Goal: Information Seeking & Learning: Obtain resource

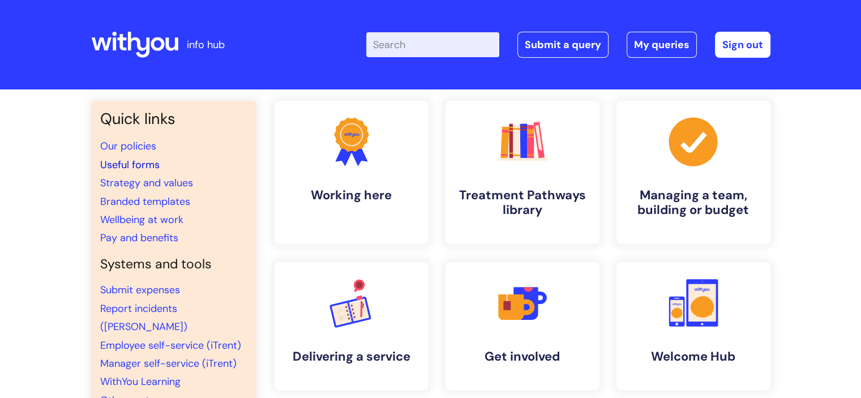
click at [151, 165] on link "Useful forms" at bounding box center [129, 165] width 59 height 14
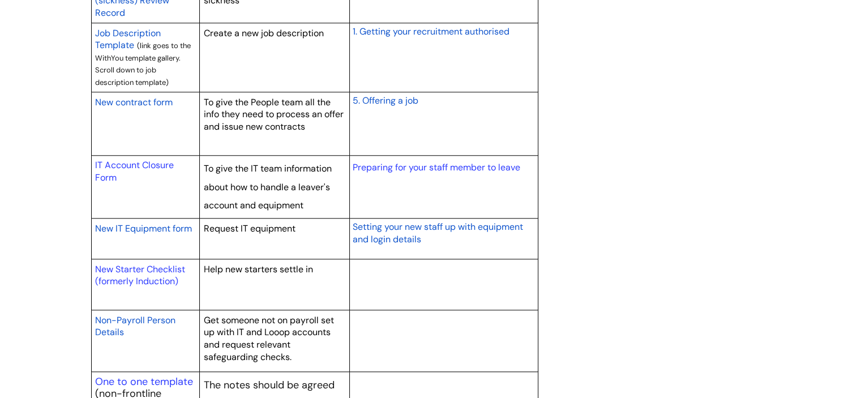
scroll to position [1075, 0]
click at [126, 265] on link "New Starter Checklist (formerly Induction)" at bounding box center [140, 274] width 90 height 24
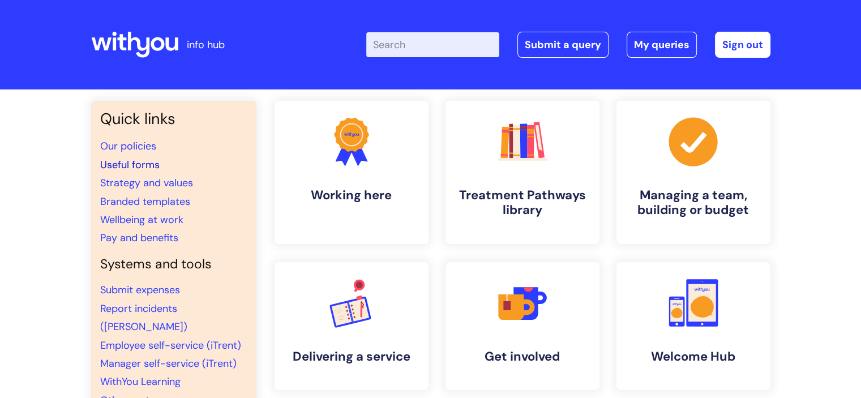
click at [140, 161] on link "Useful forms" at bounding box center [129, 165] width 59 height 14
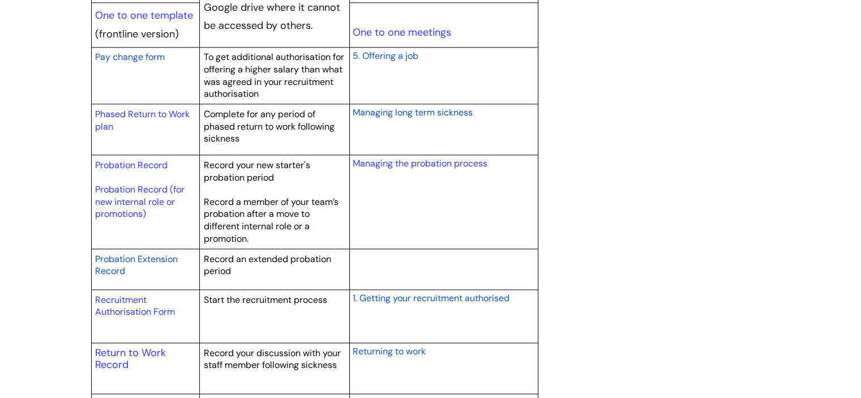
scroll to position [1506, 0]
click at [115, 160] on link "Probation Record" at bounding box center [131, 165] width 72 height 12
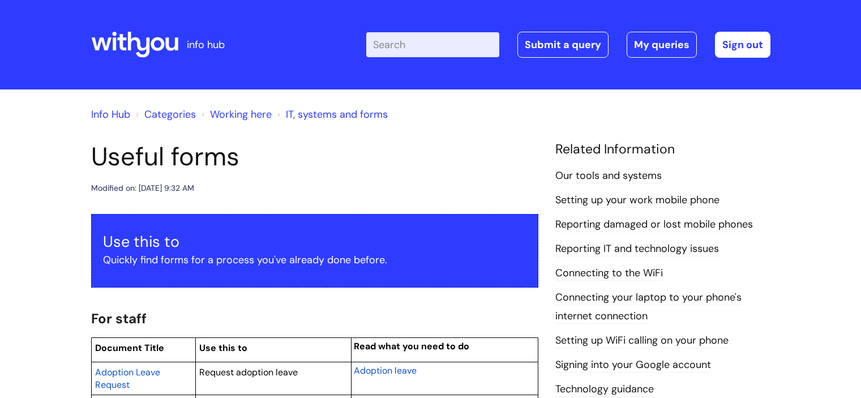
scroll to position [1506, 0]
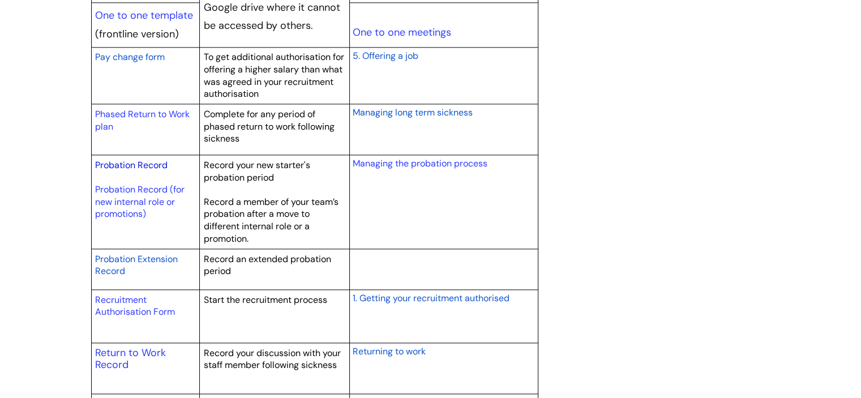
click at [132, 160] on link "Probation Record" at bounding box center [131, 165] width 72 height 12
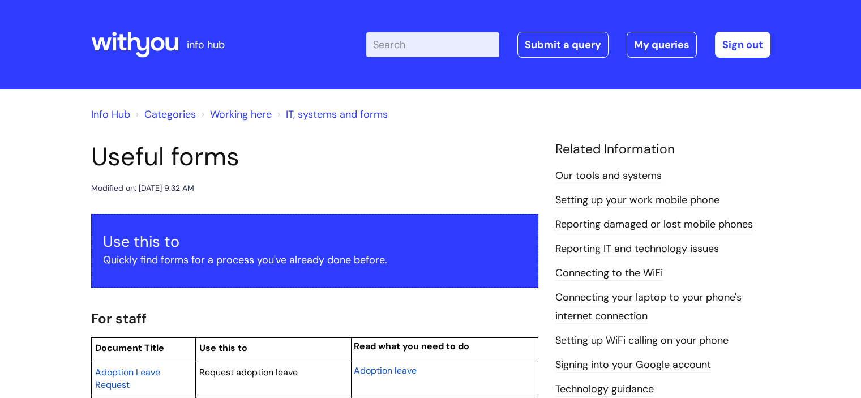
scroll to position [1506, 0]
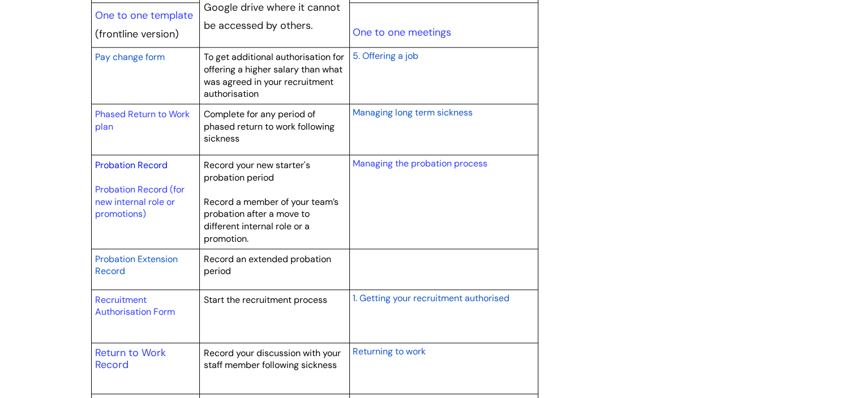
click at [151, 165] on link "Probation Record" at bounding box center [131, 165] width 72 height 12
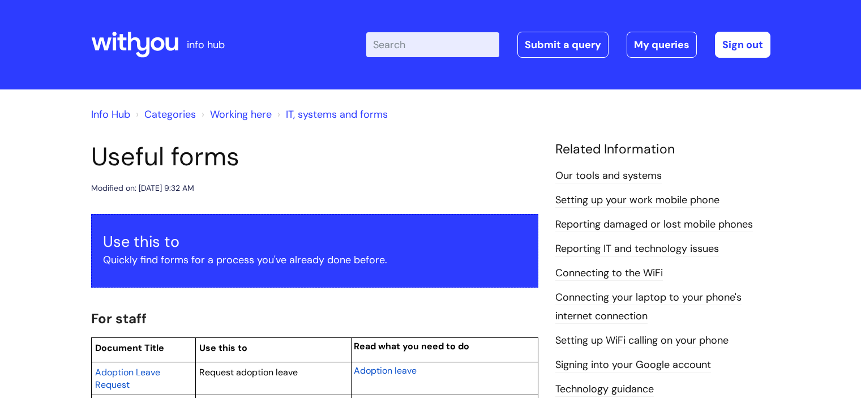
scroll to position [1506, 0]
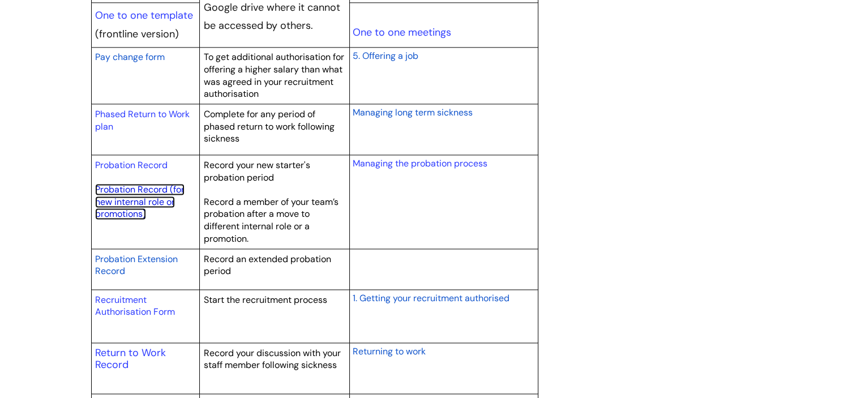
click at [140, 202] on link "Probation Record (for new internal role or promotions)" at bounding box center [139, 201] width 89 height 36
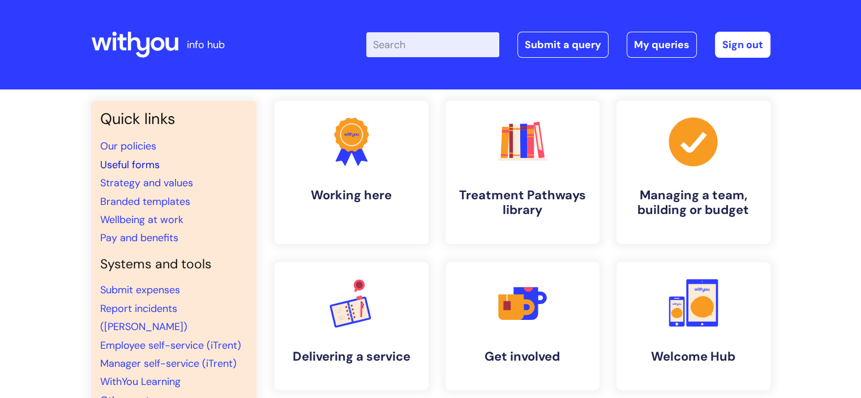
click at [140, 162] on link "Useful forms" at bounding box center [129, 165] width 59 height 14
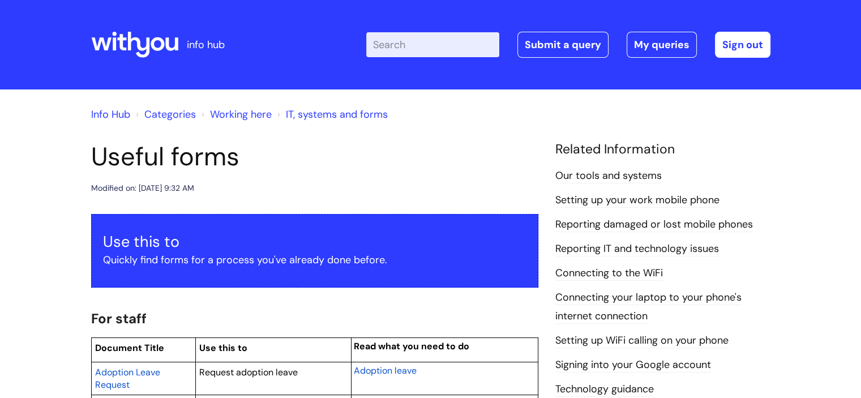
click at [414, 49] on input "Enter your search term here..." at bounding box center [432, 44] width 133 height 25
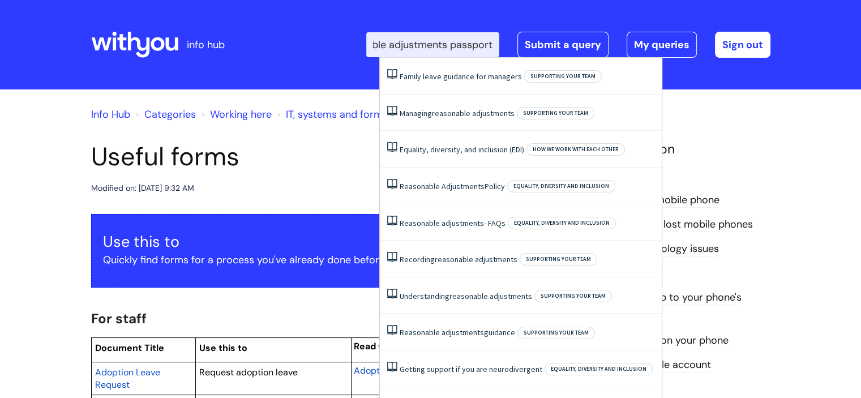
scroll to position [0, 51]
type input "reasonable adjustments passport"
click button "Search" at bounding box center [0, 0] width 0 height 0
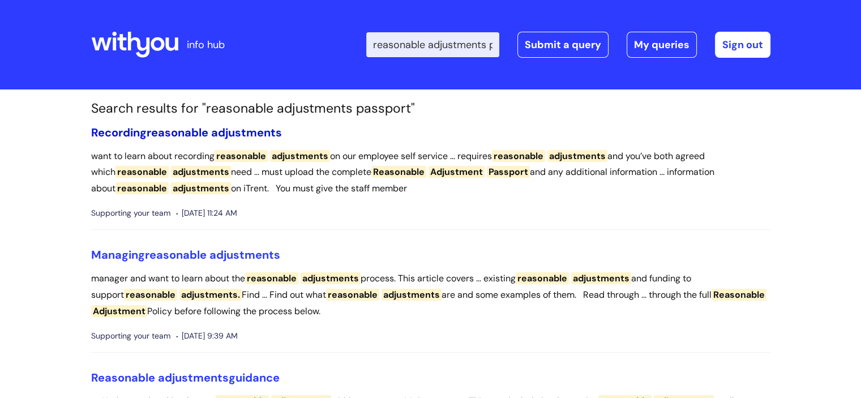
click at [225, 130] on span "adjustments" at bounding box center [246, 132] width 71 height 15
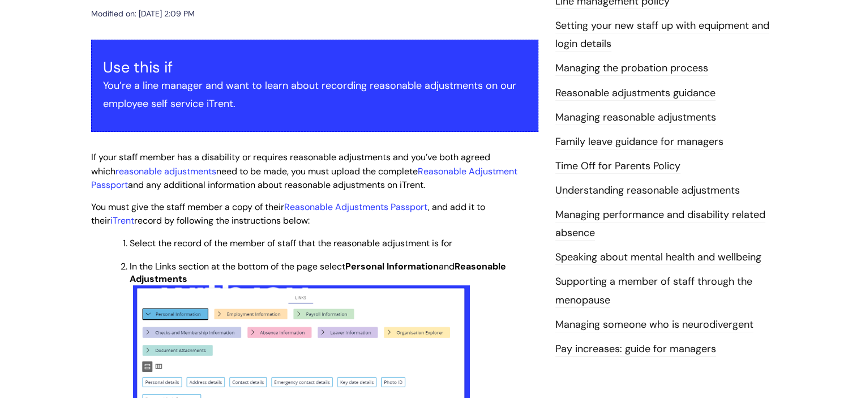
scroll to position [179, 0]
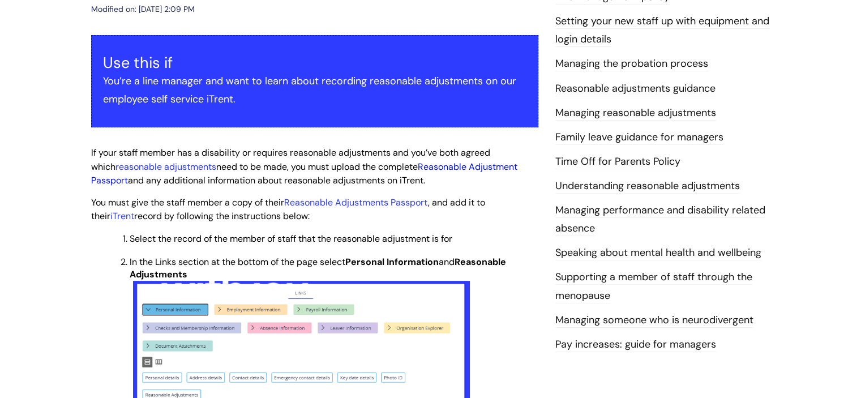
click at [112, 181] on link "Reasonable Adjustment Passport" at bounding box center [304, 174] width 426 height 26
